Goal: Check status: Check status

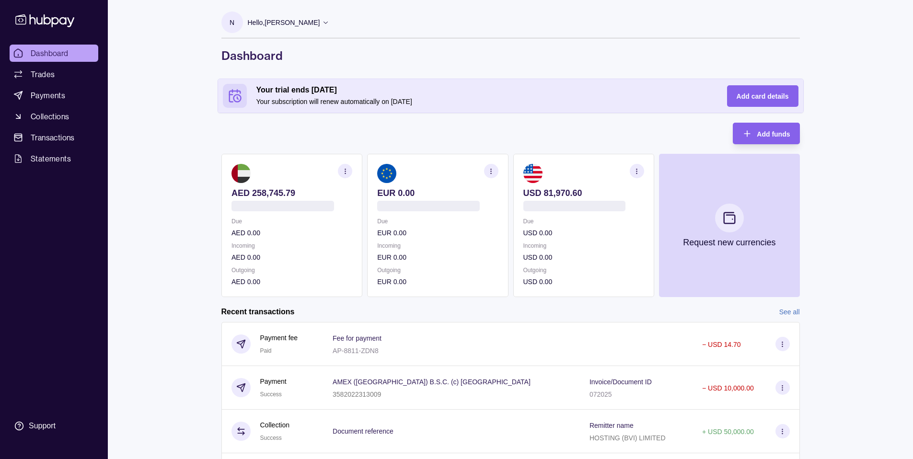
scroll to position [2, 0]
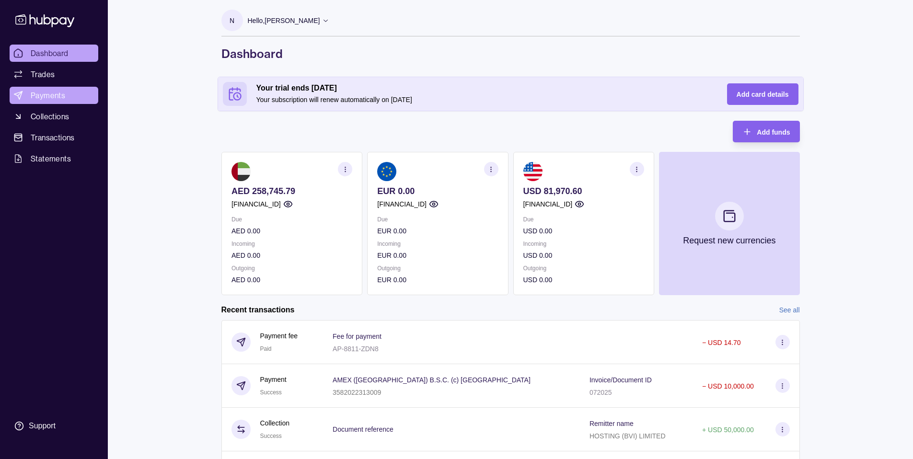
click at [39, 93] on span "Payments" at bounding box center [48, 95] width 34 height 11
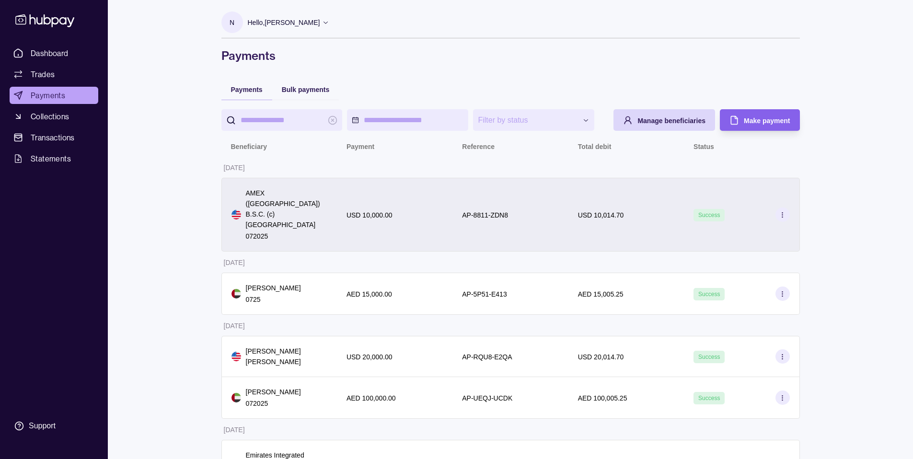
click at [583, 211] on p "USD 10,014.70" at bounding box center [601, 215] width 46 height 8
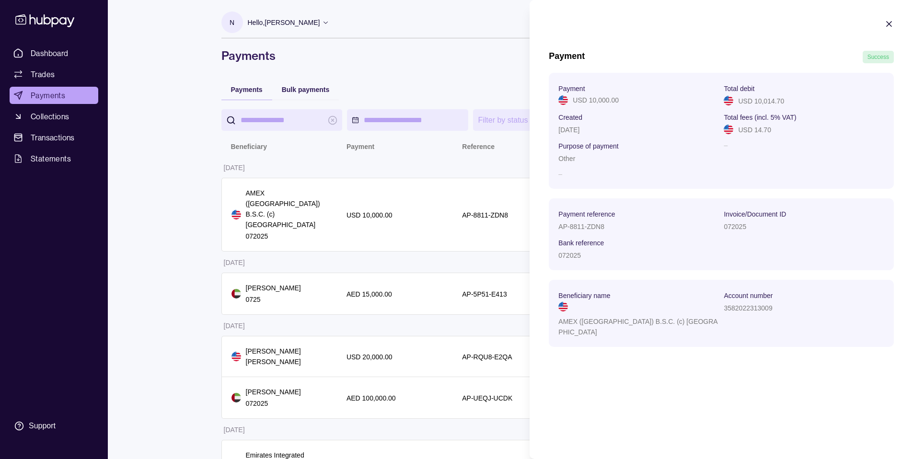
scroll to position [2, 0]
click at [893, 27] on icon "button" at bounding box center [889, 24] width 10 height 10
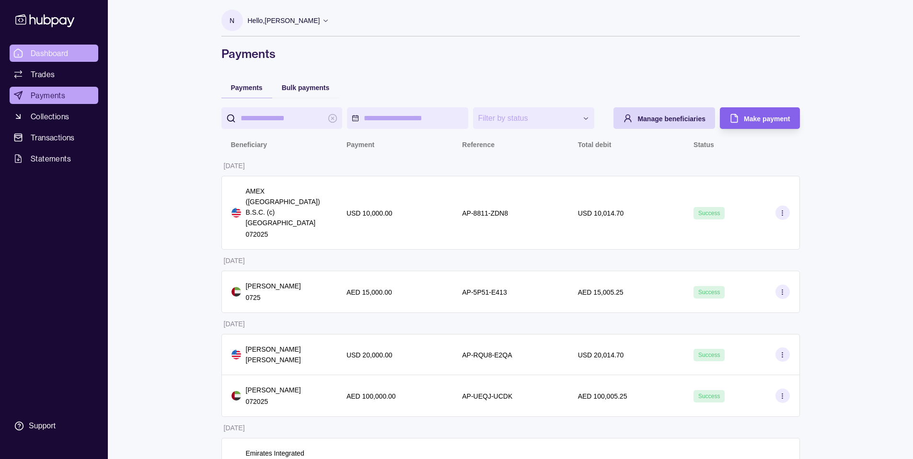
click at [59, 54] on span "Dashboard" at bounding box center [50, 52] width 38 height 11
